Goal: Use online tool/utility: Use online tool/utility

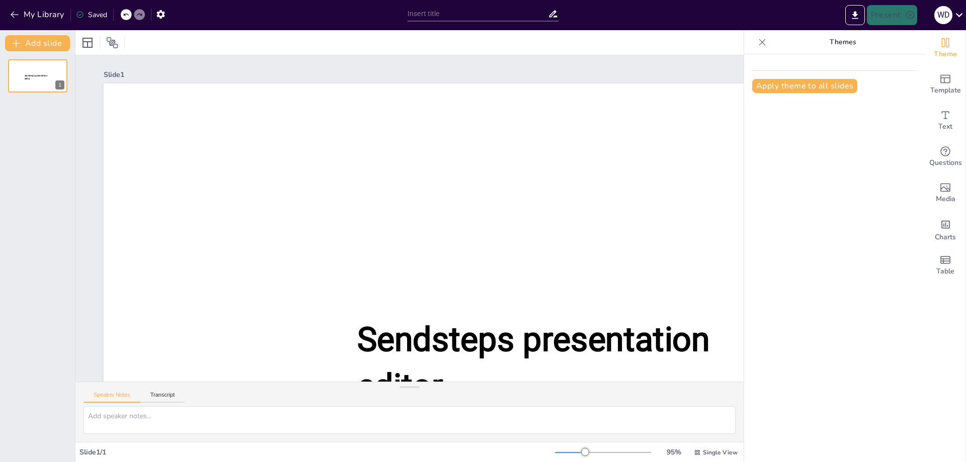
type input "New Sendsteps"
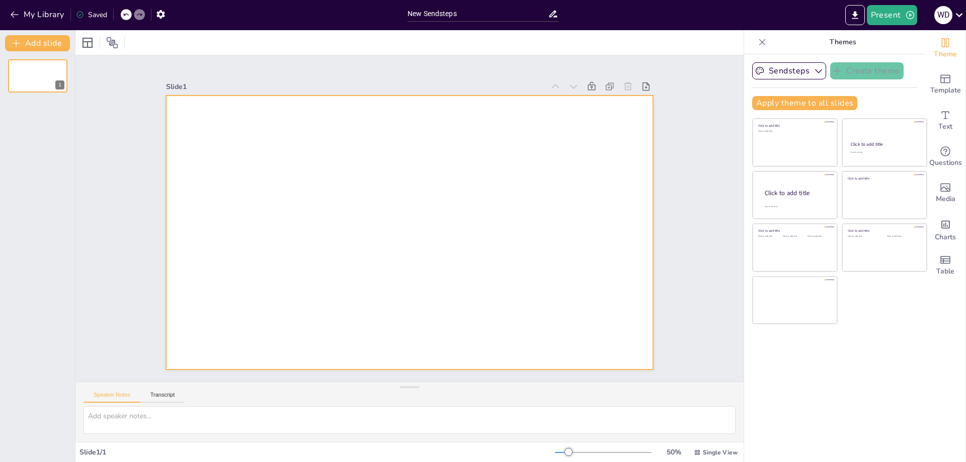
click at [273, 172] on div at bounding box center [410, 233] width 488 height 274
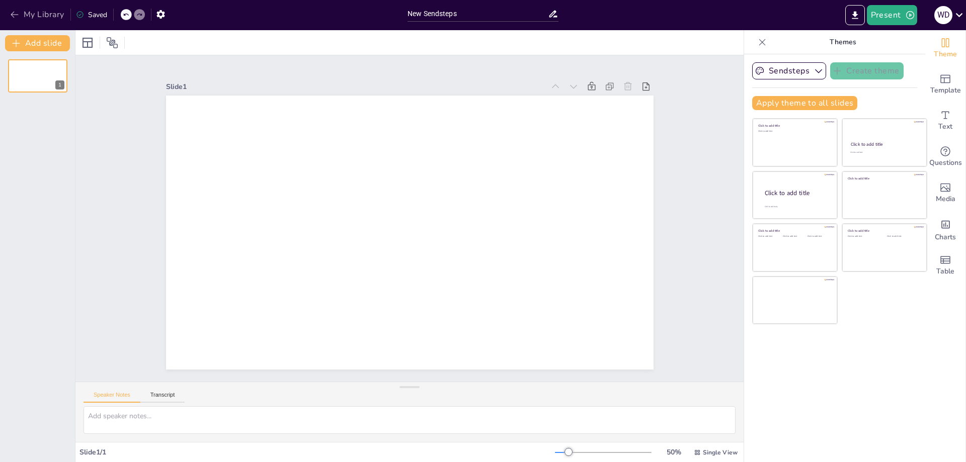
click at [14, 19] on icon "button" at bounding box center [15, 15] width 10 height 10
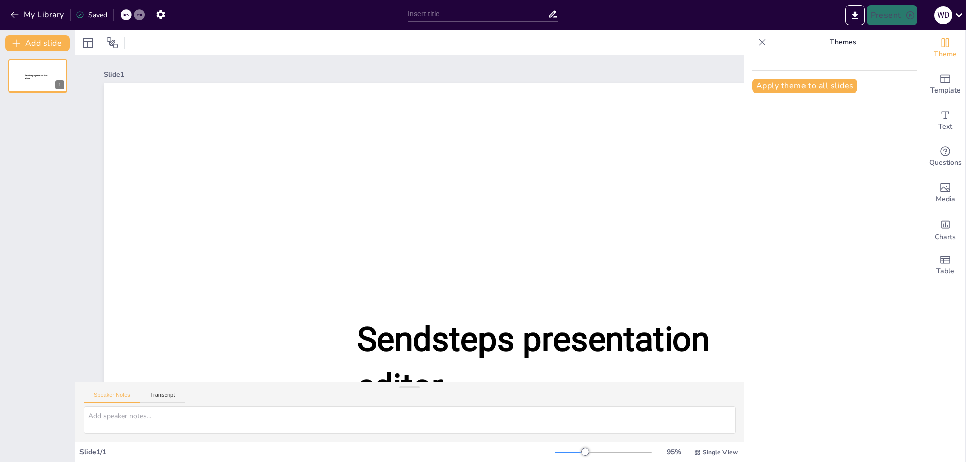
type input "New Sendsteps"
